Goal: Navigation & Orientation: Find specific page/section

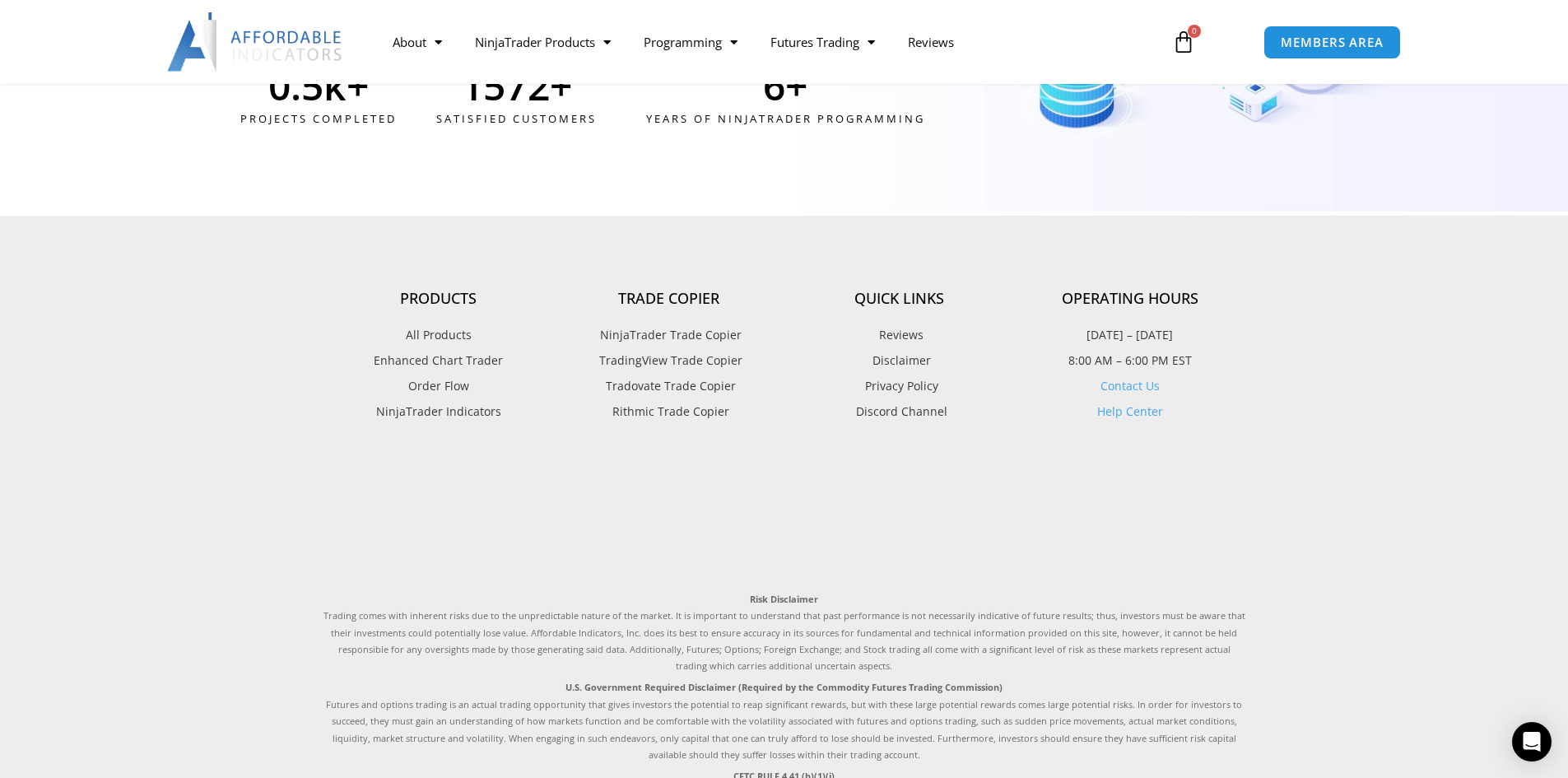
scroll to position [4537, 0]
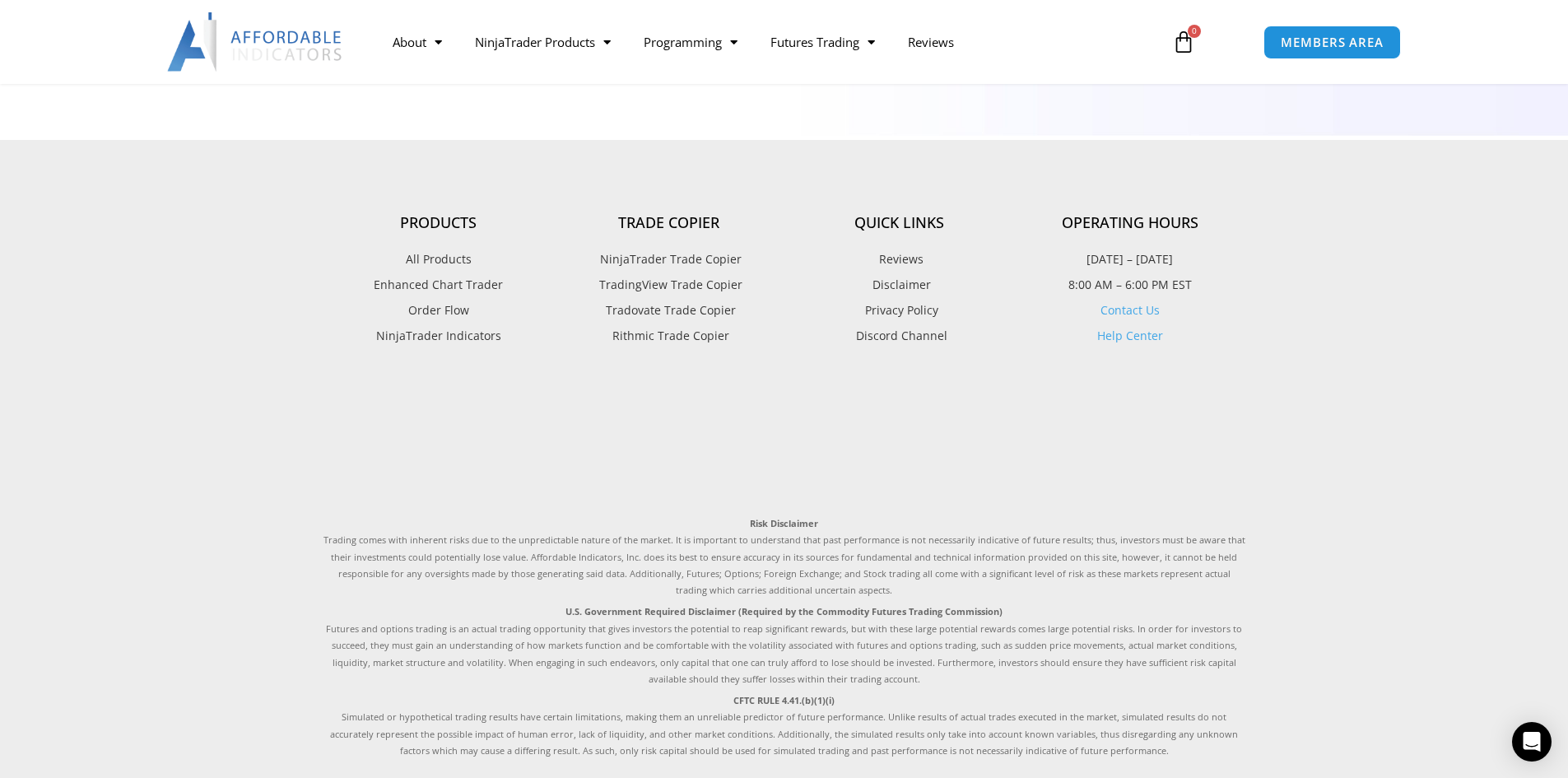
drag, startPoint x: 143, startPoint y: 653, endPoint x: 164, endPoint y: 488, distance: 166.3
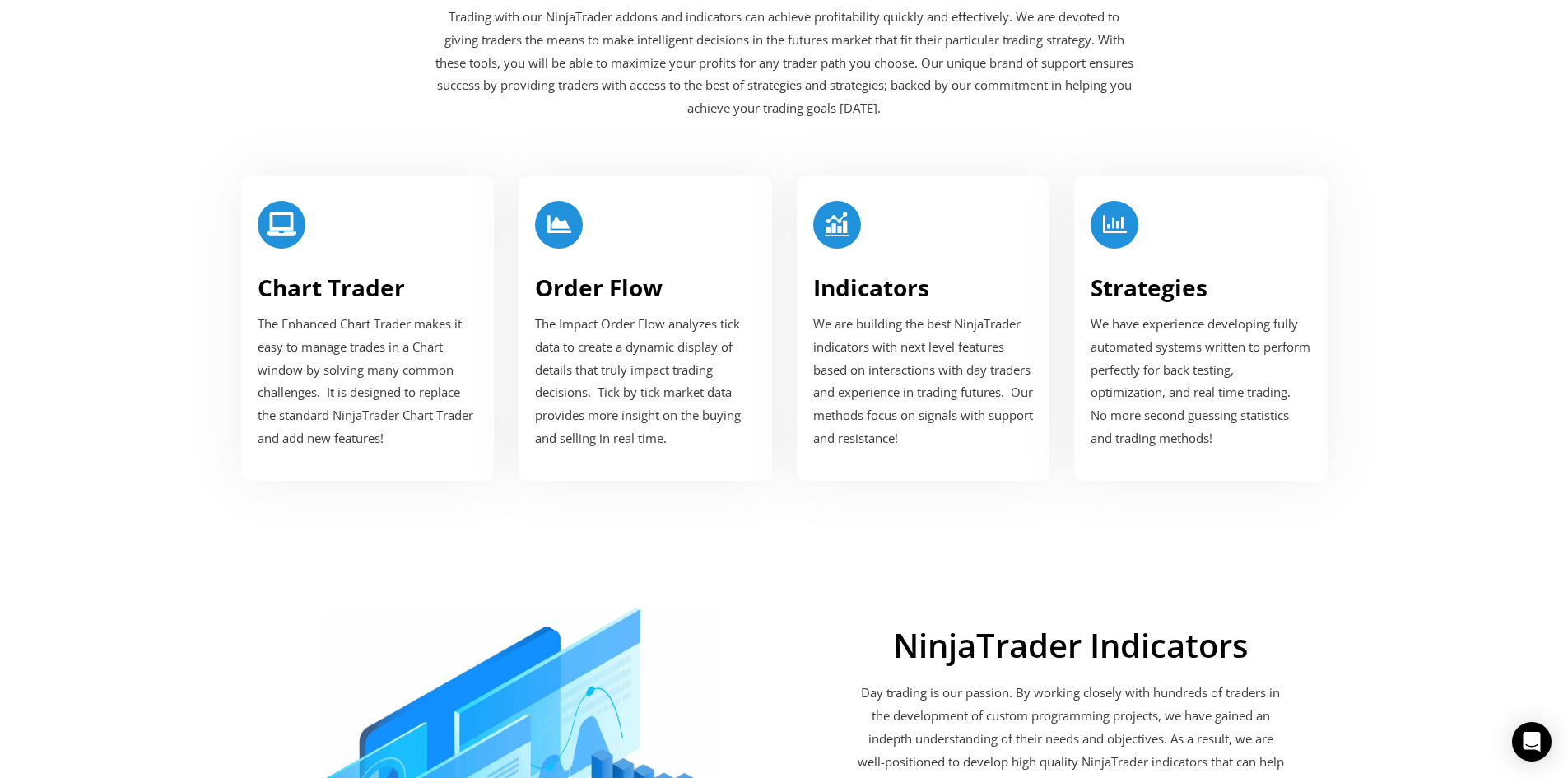
scroll to position [0, 0]
